Goal: Task Accomplishment & Management: Manage account settings

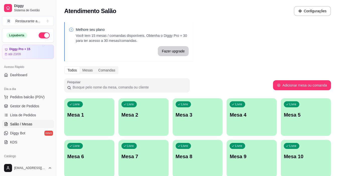
click at [80, 122] on div "Livre Mesa 1" at bounding box center [89, 114] width 50 height 32
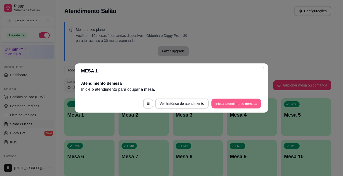
click at [227, 104] on button "Iniciar atendimento de mesa" at bounding box center [236, 104] width 50 height 10
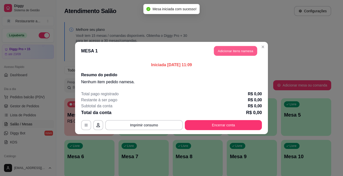
click at [239, 51] on button "Adicionar itens na mesa" at bounding box center [235, 51] width 43 height 10
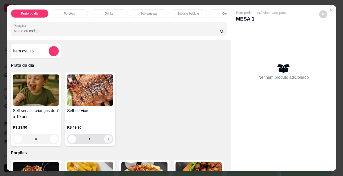
click at [107, 140] on icon "increase-product-quantity" at bounding box center [108, 139] width 4 height 4
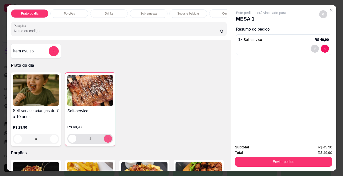
click at [107, 140] on icon "increase-product-quantity" at bounding box center [108, 139] width 4 height 4
type input "2"
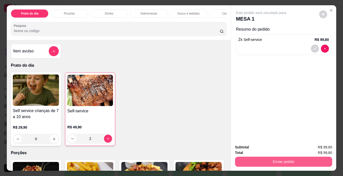
click at [286, 158] on button "Enviar pedido" at bounding box center [283, 162] width 97 height 10
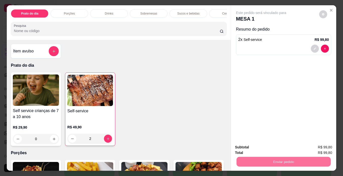
click at [271, 147] on button "Não registrar e enviar pedido" at bounding box center [267, 148] width 52 height 10
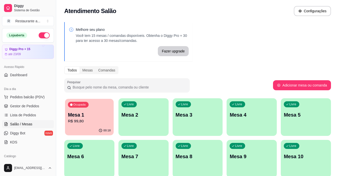
click at [89, 112] on p "Mesa 1" at bounding box center [89, 115] width 43 height 7
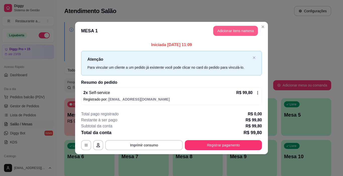
click at [235, 31] on button "Adicionar itens na mesa" at bounding box center [235, 31] width 45 height 10
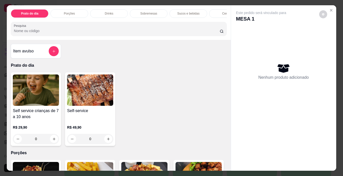
click at [223, 12] on p "Cervejas" at bounding box center [228, 14] width 12 height 4
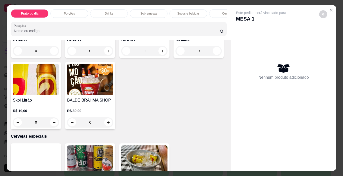
scroll to position [13, 0]
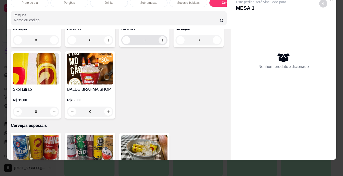
click at [161, 42] on icon "increase-product-quantity" at bounding box center [163, 40] width 4 height 4
type input "1"
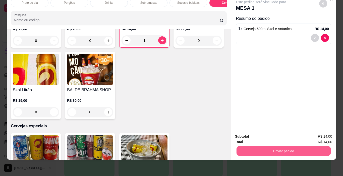
click at [284, 146] on button "Enviar pedido" at bounding box center [283, 151] width 94 height 10
click at [273, 135] on button "Não registrar e enviar pedido" at bounding box center [266, 134] width 51 height 9
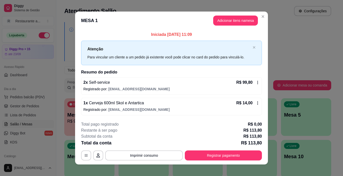
click at [122, 105] on span "Cerveja 600ml Skol e Antartica" at bounding box center [116, 103] width 56 height 4
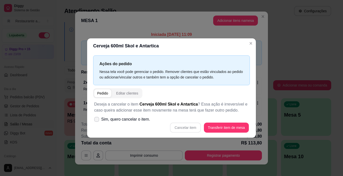
click at [105, 119] on span "Sim, quero cancelar o item." at bounding box center [125, 119] width 49 height 6
click at [97, 120] on input "Sim, quero cancelar o item." at bounding box center [95, 121] width 3 height 3
checkbox input "true"
click at [185, 128] on button "Cancelar item" at bounding box center [185, 128] width 30 height 10
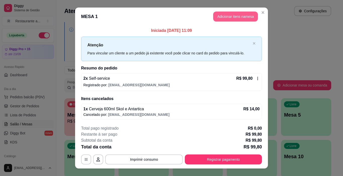
click at [223, 16] on button "Adicionar itens na mesa" at bounding box center [235, 17] width 45 height 10
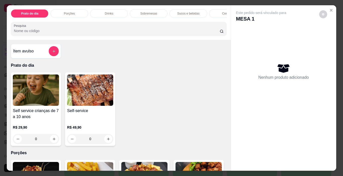
click at [222, 12] on p "Cervejas" at bounding box center [228, 14] width 12 height 4
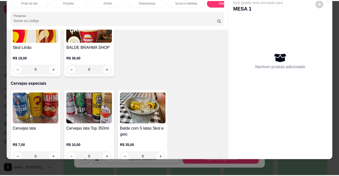
scroll to position [997, 0]
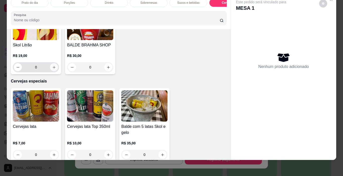
click at [56, 69] on icon "increase-product-quantity" at bounding box center [54, 67] width 4 height 4
type input "1"
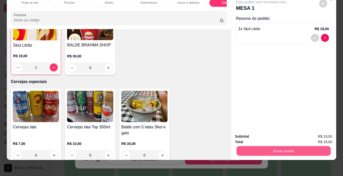
click at [274, 146] on button "Enviar pedido" at bounding box center [283, 151] width 94 height 10
click at [264, 134] on button "Não registrar e enviar pedido" at bounding box center [267, 135] width 52 height 10
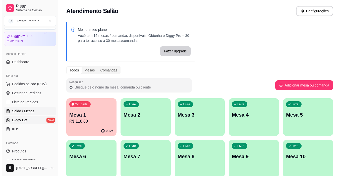
scroll to position [25, 0]
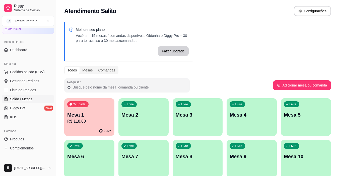
click at [187, 155] on p "Mesa 8" at bounding box center [198, 156] width 44 height 7
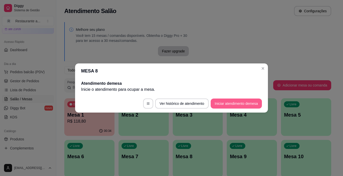
click at [232, 103] on button "Iniciar atendimento de mesa" at bounding box center [235, 104] width 51 height 10
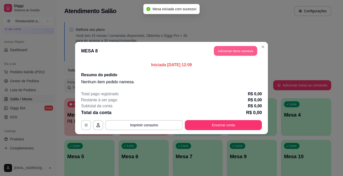
click at [235, 49] on button "Adicionar itens na mesa" at bounding box center [235, 51] width 43 height 10
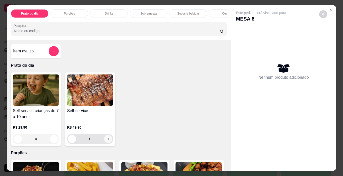
click at [106, 140] on icon "increase-product-quantity" at bounding box center [108, 139] width 4 height 4
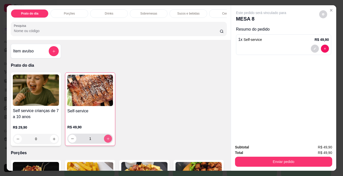
click at [106, 140] on icon "increase-product-quantity" at bounding box center [108, 139] width 4 height 4
type input "3"
click at [223, 12] on p "Cervejas" at bounding box center [228, 14] width 12 height 4
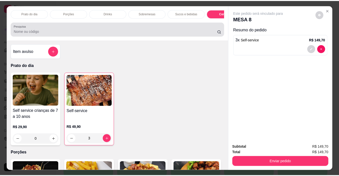
scroll to position [13, 0]
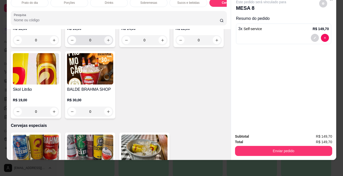
click at [106, 42] on icon "increase-product-quantity" at bounding box center [108, 40] width 4 height 4
type input "1"
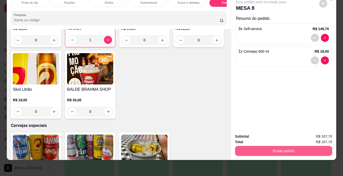
click at [286, 148] on button "Enviar pedido" at bounding box center [283, 151] width 97 height 10
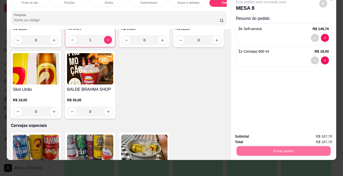
click at [261, 134] on button "Não registrar e enviar pedido" at bounding box center [267, 135] width 52 height 10
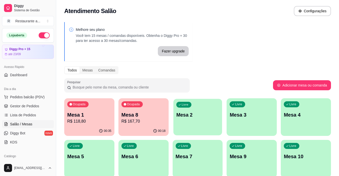
click at [191, 122] on div "Livre Mesa 2" at bounding box center [197, 114] width 49 height 31
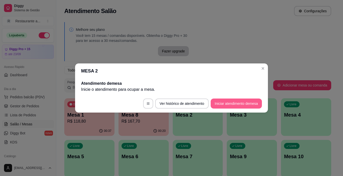
click at [240, 100] on button "Iniciar atendimento de mesa" at bounding box center [235, 104] width 51 height 10
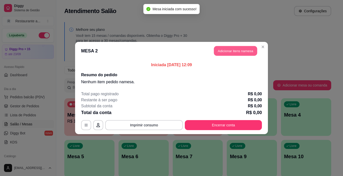
click at [237, 50] on button "Adicionar itens na mesa" at bounding box center [235, 51] width 43 height 10
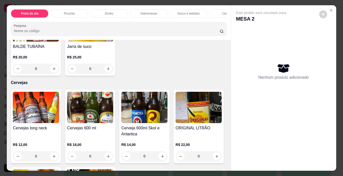
scroll to position [853, 0]
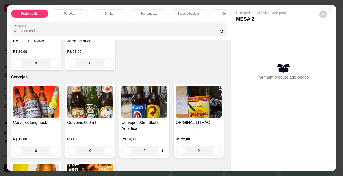
click at [223, 12] on p "Cervejas" at bounding box center [228, 14] width 12 height 4
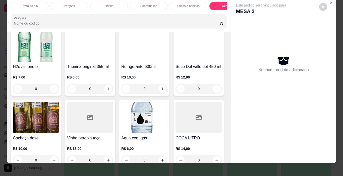
scroll to position [0, 0]
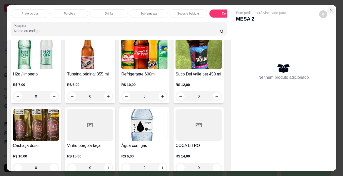
click at [329, 8] on icon "Close" at bounding box center [331, 10] width 4 height 4
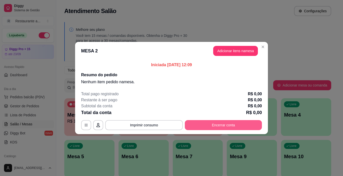
click at [225, 124] on button "Encerrar conta" at bounding box center [223, 125] width 77 height 10
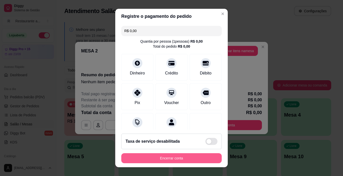
click at [182, 157] on button "Encerrar conta" at bounding box center [171, 158] width 100 height 10
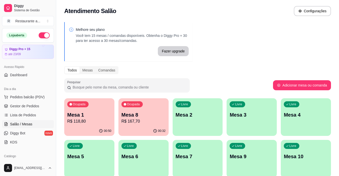
click at [95, 120] on p "R$ 118,80" at bounding box center [89, 121] width 44 height 6
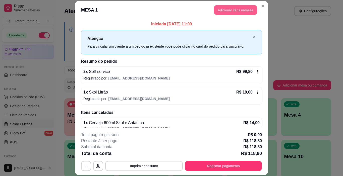
click at [241, 10] on button "Adicionar itens na mesa" at bounding box center [235, 10] width 43 height 10
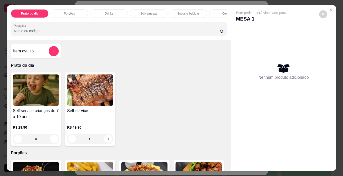
click at [223, 12] on p "Cervejas" at bounding box center [228, 14] width 12 height 4
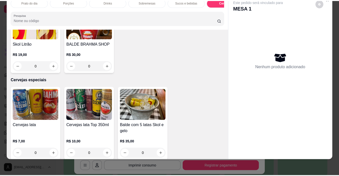
scroll to position [1003, 0]
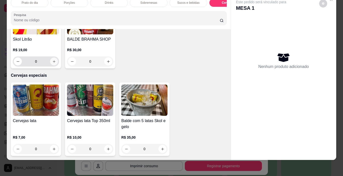
click at [58, 65] on button "increase-product-quantity" at bounding box center [54, 62] width 8 height 8
type input "1"
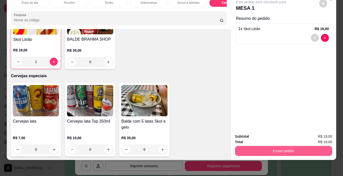
click at [278, 146] on button "Enviar pedido" at bounding box center [283, 151] width 97 height 10
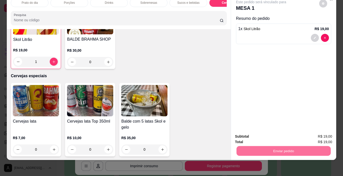
click at [274, 134] on button "Não registrar e enviar pedido" at bounding box center [267, 135] width 52 height 10
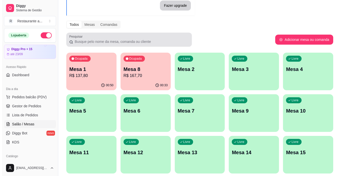
scroll to position [50, 0]
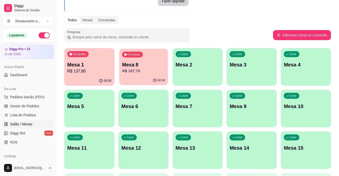
click at [142, 75] on div "Ocupada Mesa 8 R$ 167,70" at bounding box center [143, 62] width 49 height 27
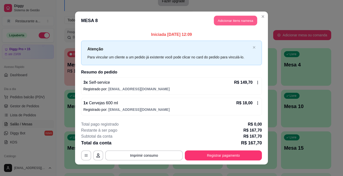
click at [234, 21] on button "Adicionar itens na mesa" at bounding box center [235, 21] width 43 height 10
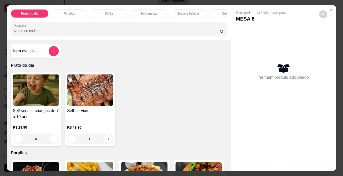
click at [222, 12] on p "Cervejas" at bounding box center [228, 14] width 12 height 4
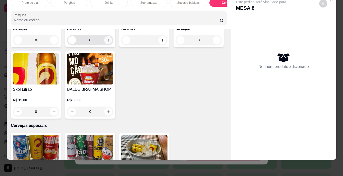
click at [106, 42] on icon "increase-product-quantity" at bounding box center [108, 40] width 4 height 4
type input "1"
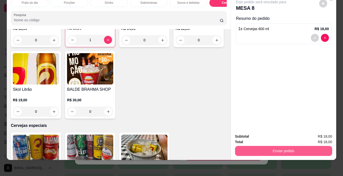
click at [291, 148] on button "Enviar pedido" at bounding box center [283, 151] width 97 height 10
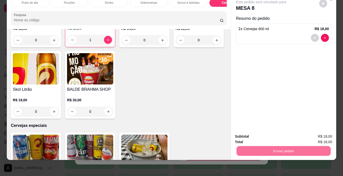
click at [268, 134] on button "Não registrar e enviar pedido" at bounding box center [267, 135] width 52 height 10
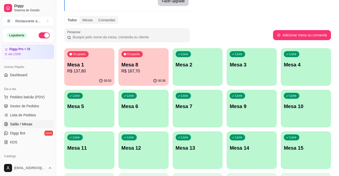
click at [150, 69] on p "R$ 167,70" at bounding box center [143, 71] width 44 height 6
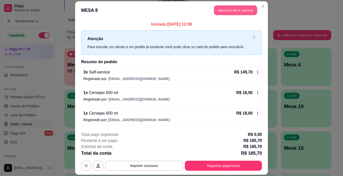
click at [236, 9] on button "Adicionar itens na mesa" at bounding box center [235, 11] width 43 height 10
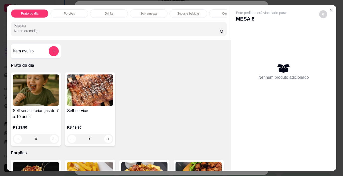
click at [150, 12] on p "Sobremesas" at bounding box center [148, 14] width 17 height 4
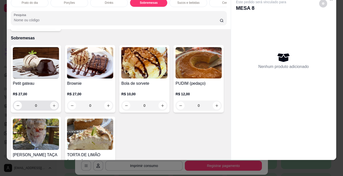
click at [52, 104] on icon "increase-product-quantity" at bounding box center [54, 106] width 4 height 4
type input "1"
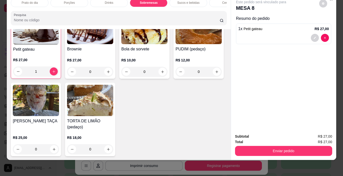
scroll to position [472, 0]
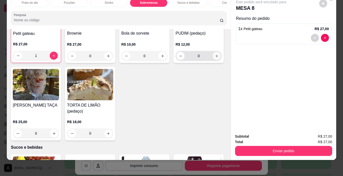
click at [215, 58] on icon "increase-product-quantity" at bounding box center [217, 56] width 4 height 4
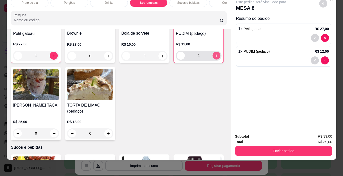
click at [215, 57] on icon "increase-product-quantity" at bounding box center [216, 55] width 3 height 3
type input "2"
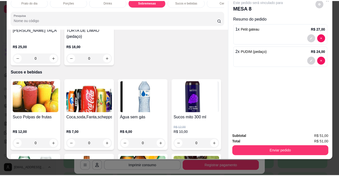
scroll to position [523, 0]
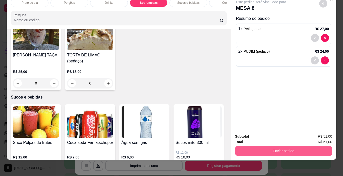
click at [281, 148] on button "Enviar pedido" at bounding box center [283, 151] width 97 height 10
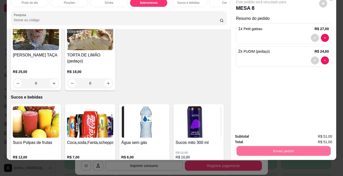
click at [262, 134] on button "Não registrar e enviar pedido" at bounding box center [266, 134] width 51 height 9
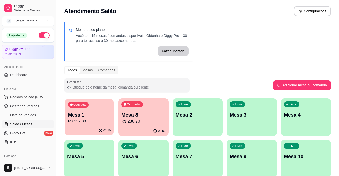
click at [101, 117] on p "Mesa 1" at bounding box center [89, 115] width 43 height 7
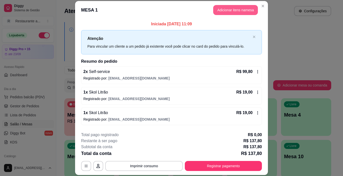
click at [240, 9] on button "Adicionar itens na mesa" at bounding box center [235, 10] width 45 height 10
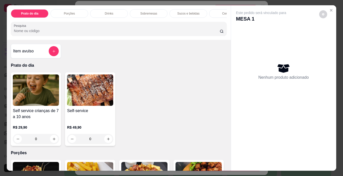
click at [143, 12] on p "Sobremesas" at bounding box center [148, 14] width 17 height 4
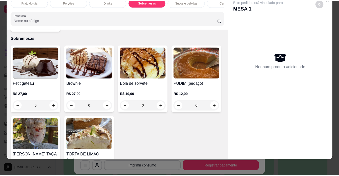
scroll to position [472, 0]
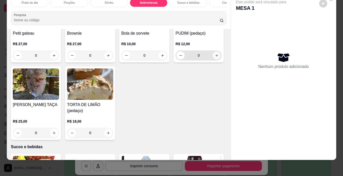
click at [212, 59] on button "increase-product-quantity" at bounding box center [216, 55] width 8 height 8
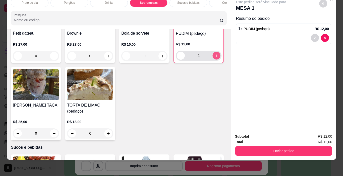
click at [212, 60] on button "increase-product-quantity" at bounding box center [216, 56] width 8 height 8
type input "2"
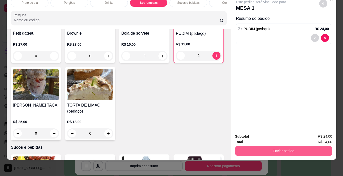
click at [276, 146] on button "Enviar pedido" at bounding box center [283, 151] width 97 height 10
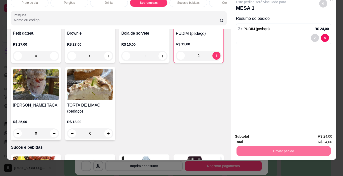
click at [264, 134] on button "Não registrar e enviar pedido" at bounding box center [267, 135] width 52 height 10
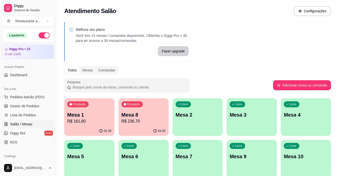
click at [87, 120] on p "R$ 161,80" at bounding box center [89, 121] width 44 height 6
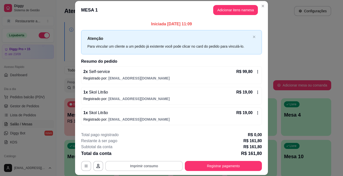
click at [146, 167] on button "Imprimir consumo" at bounding box center [144, 166] width 78 height 10
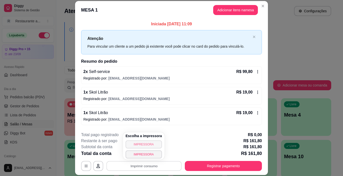
click at [139, 144] on button "IMPRESSORA" at bounding box center [143, 144] width 36 height 8
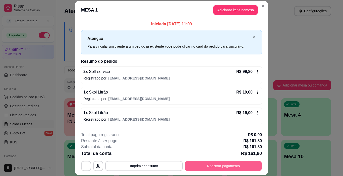
click at [220, 166] on button "Registrar pagamento" at bounding box center [223, 166] width 77 height 10
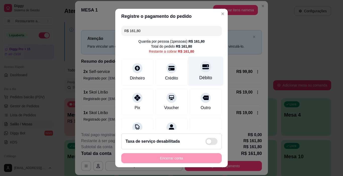
click at [202, 69] on icon at bounding box center [205, 66] width 7 height 5
type input "R$ 0,00"
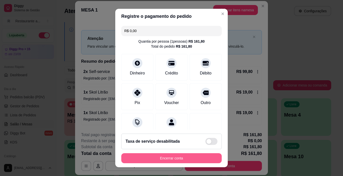
click at [169, 158] on button "Encerrar conta" at bounding box center [171, 158] width 100 height 10
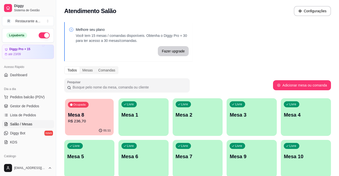
click at [97, 118] on div "Mesa 8 R$ 236,70" at bounding box center [89, 118] width 43 height 13
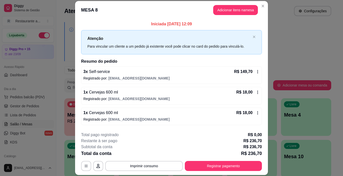
scroll to position [40, 0]
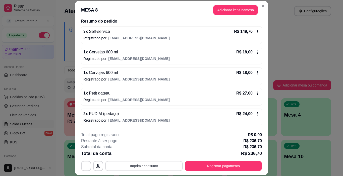
click at [139, 164] on button "Imprimir consumo" at bounding box center [144, 166] width 78 height 10
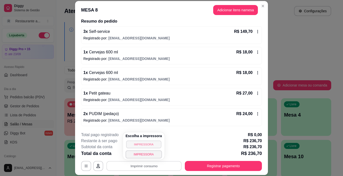
click at [146, 144] on button "IMPRESSORA" at bounding box center [143, 144] width 35 height 8
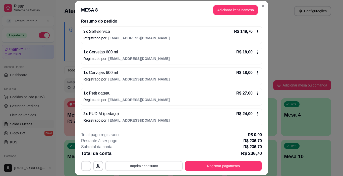
click at [139, 166] on button "Imprimir consumo" at bounding box center [144, 166] width 78 height 10
click at [206, 126] on div "Iniciada [DATE] 12:09 Atenção Para vincular um cliente a um pedido já existente…" at bounding box center [171, 73] width 193 height 109
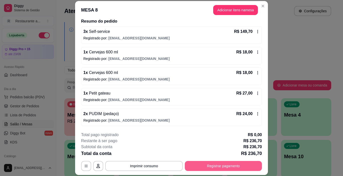
click at [219, 166] on button "Registrar pagamento" at bounding box center [223, 166] width 77 height 10
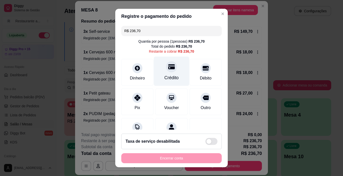
click at [162, 73] on div "Crédito" at bounding box center [171, 71] width 35 height 29
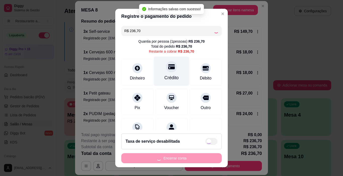
type input "R$ 0,00"
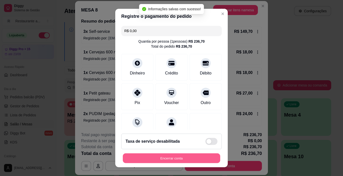
click at [168, 158] on button "Encerrar conta" at bounding box center [171, 159] width 97 height 10
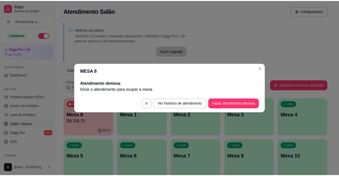
scroll to position [0, 0]
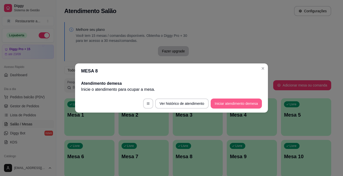
click at [240, 102] on button "Iniciar atendimento de mesa" at bounding box center [235, 104] width 51 height 10
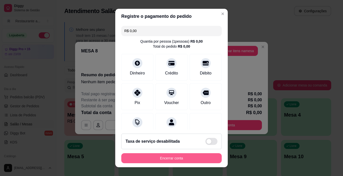
click at [169, 158] on button "Encerrar conta" at bounding box center [171, 158] width 100 height 10
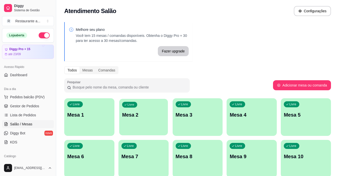
click at [143, 125] on div "Livre Mesa 2" at bounding box center [143, 114] width 49 height 31
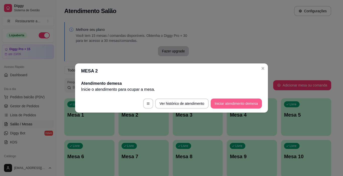
click at [218, 101] on button "Iniciar atendimento de mesa" at bounding box center [235, 104] width 51 height 10
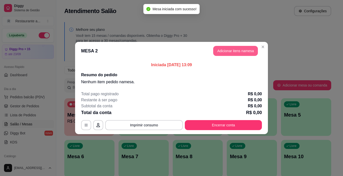
click at [236, 50] on button "Adicionar itens na mesa" at bounding box center [235, 51] width 45 height 10
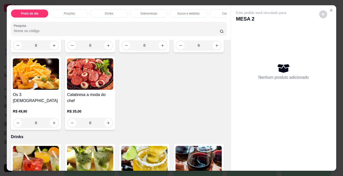
scroll to position [201, 0]
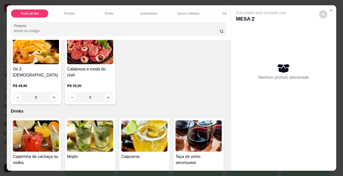
click at [144, 12] on p "Sobremesas" at bounding box center [148, 14] width 17 height 4
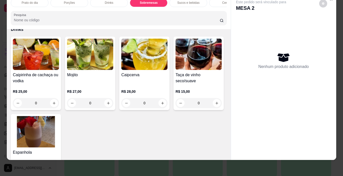
scroll to position [0, 0]
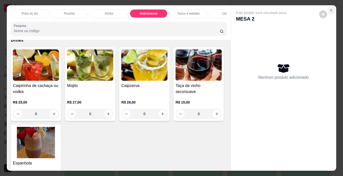
click at [329, 8] on icon "Close" at bounding box center [331, 10] width 4 height 4
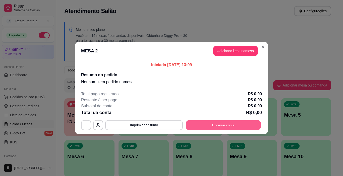
click at [227, 125] on button "Encerrar conta" at bounding box center [223, 125] width 75 height 10
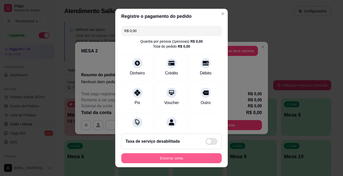
click at [171, 157] on button "Encerrar conta" at bounding box center [171, 158] width 100 height 10
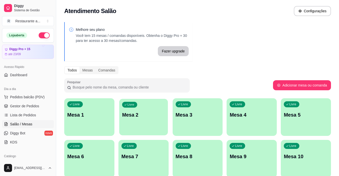
click at [139, 121] on div "Livre Mesa 2" at bounding box center [143, 114] width 49 height 31
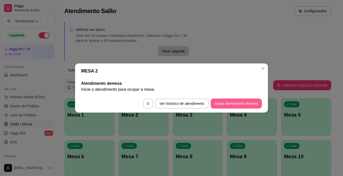
click at [228, 102] on button "Iniciar atendimento de mesa" at bounding box center [235, 104] width 51 height 10
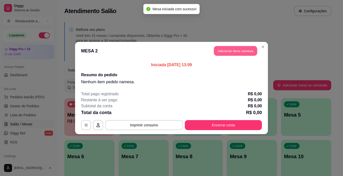
click at [229, 50] on button "Adicionar itens na mesa" at bounding box center [235, 51] width 43 height 10
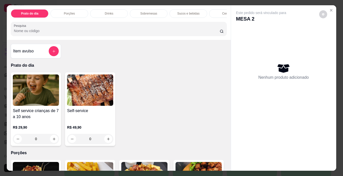
click at [223, 12] on p "Cervejas" at bounding box center [228, 14] width 12 height 4
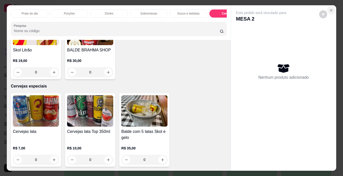
click at [330, 9] on icon "Close" at bounding box center [331, 10] width 2 height 2
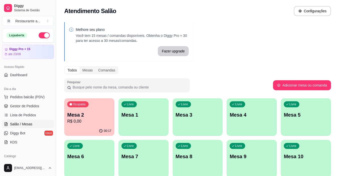
click at [88, 123] on p "R$ 0,00" at bounding box center [89, 121] width 44 height 6
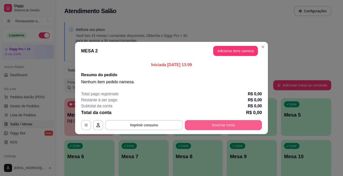
click at [227, 122] on button "Encerrar conta" at bounding box center [223, 125] width 77 height 10
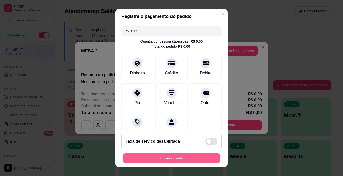
click at [171, 160] on button "Encerrar conta" at bounding box center [171, 159] width 97 height 10
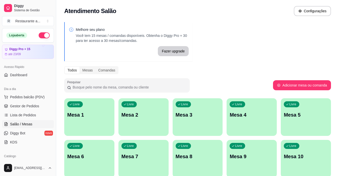
click at [140, 119] on div "Livre Mesa 2" at bounding box center [143, 114] width 50 height 32
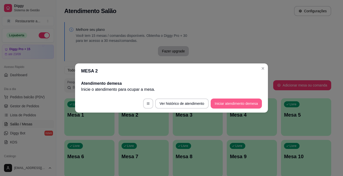
click at [228, 102] on button "Iniciar atendimento de mesa" at bounding box center [235, 104] width 51 height 10
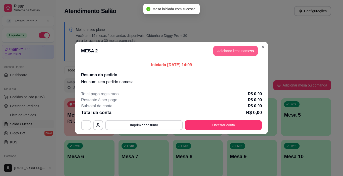
click at [242, 50] on button "Adicionar itens na mesa" at bounding box center [235, 51] width 45 height 10
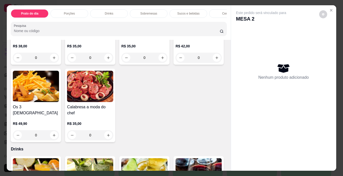
scroll to position [151, 0]
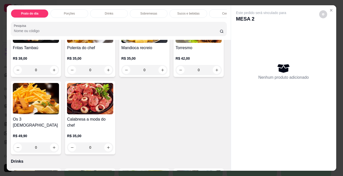
click at [222, 12] on p "Cervejas" at bounding box center [228, 14] width 12 height 4
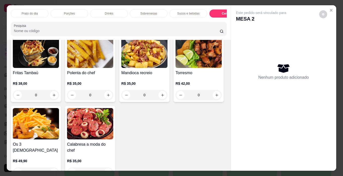
scroll to position [0, 0]
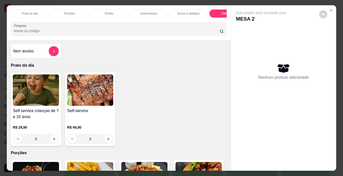
click at [143, 12] on p "Sobremesas" at bounding box center [148, 14] width 17 height 4
click at [222, 12] on p "Cervejas" at bounding box center [228, 14] width 12 height 4
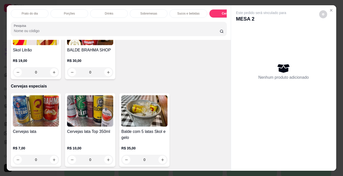
scroll to position [1072, 0]
click at [200, 111] on div "Cervejas lata R$ 7,00 0 Cervejas lata Top 350ml R$ 10,00 0 Balde com 5 latas Sk…" at bounding box center [119, 130] width 216 height 74
click at [307, 148] on div "Este pedido será vinculado para MESA 2 Nenhum produto adicionado" at bounding box center [283, 84] width 105 height 158
click at [205, 114] on div "Cervejas lata R$ 7,00 0 Cervejas lata Top 350ml R$ 10,00 0 Balde com 5 latas Sk…" at bounding box center [119, 130] width 216 height 74
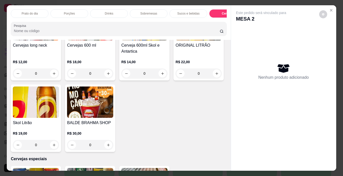
scroll to position [947, 0]
